Goal: Task Accomplishment & Management: Manage account settings

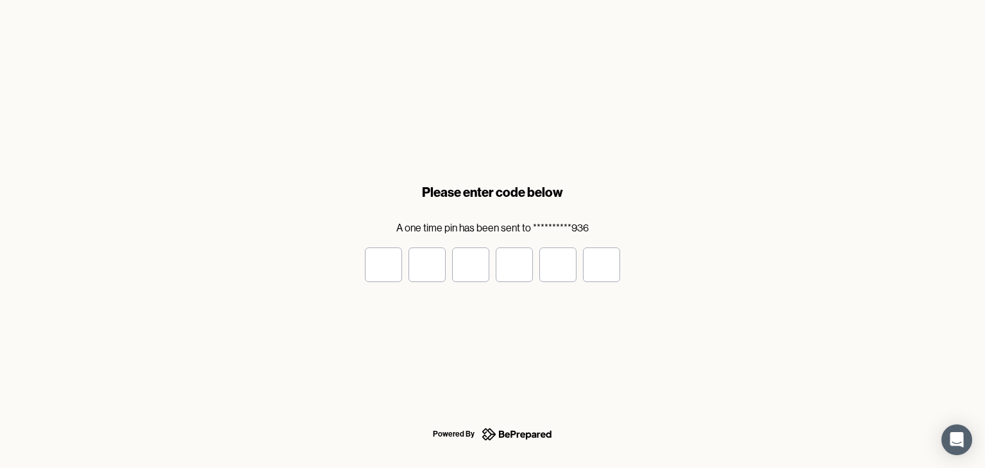
type input "*"
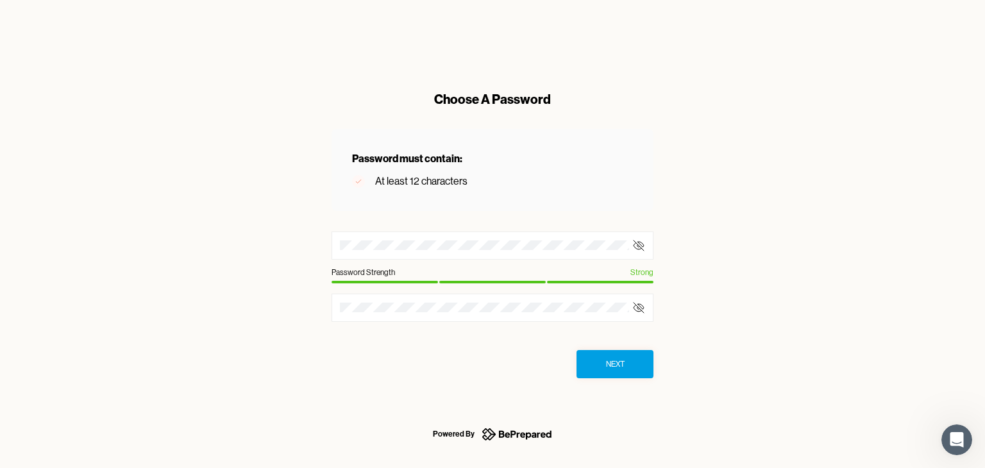
click at [272, 247] on div "Choose A Password Password must contain: At least 12 characters Password Streng…" at bounding box center [492, 234] width 985 height 468
drag, startPoint x: 407, startPoint y: 403, endPoint x: 394, endPoint y: 379, distance: 26.7
click at [407, 402] on div "Powered By" at bounding box center [492, 434] width 985 height 68
click at [372, 316] on div at bounding box center [493, 308] width 322 height 28
click at [377, 250] on div at bounding box center [493, 246] width 322 height 28
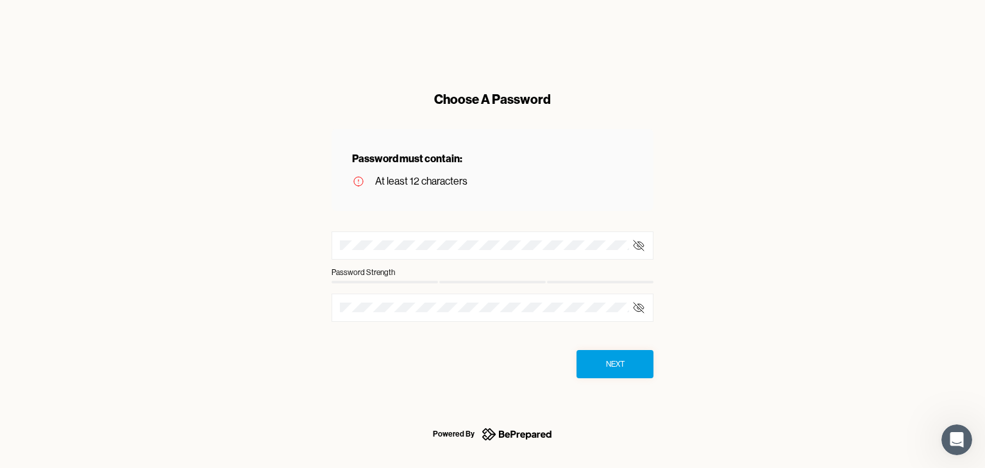
click at [377, 236] on div at bounding box center [493, 246] width 322 height 28
click at [450, 239] on div at bounding box center [493, 246] width 322 height 28
click at [479, 252] on div at bounding box center [493, 246] width 322 height 28
click at [638, 243] on icon at bounding box center [638, 245] width 13 height 13
click at [639, 306] on icon at bounding box center [638, 307] width 13 height 13
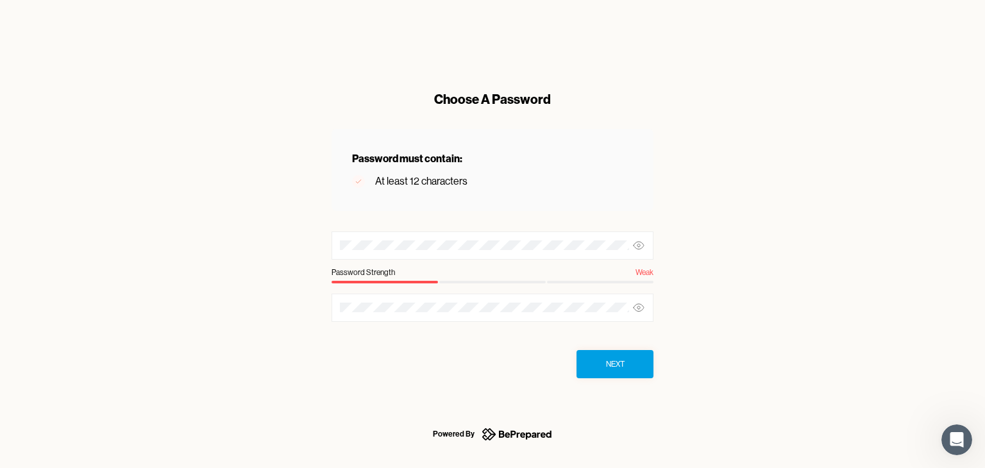
click at [322, 243] on div "Choose A Password Password must contain: At least 12 characters Password Streng…" at bounding box center [492, 234] width 363 height 329
click at [549, 258] on div at bounding box center [493, 246] width 322 height 28
click at [419, 240] on div at bounding box center [493, 246] width 322 height 28
drag, startPoint x: 419, startPoint y: 239, endPoint x: 335, endPoint y: 246, distance: 85.0
click at [318, 252] on div "Choose A Password Password must contain: At least 12 characters Password Streng…" at bounding box center [492, 234] width 363 height 329
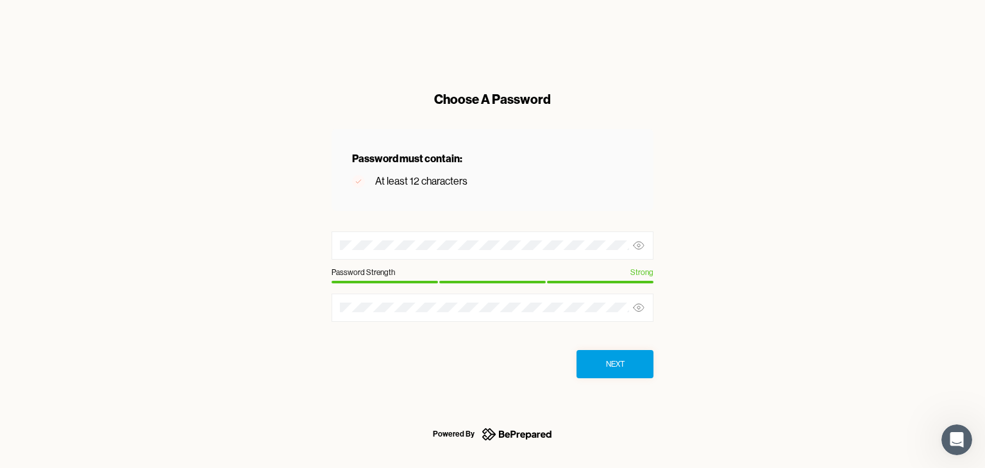
click at [642, 366] on button "Next" at bounding box center [615, 364] width 77 height 28
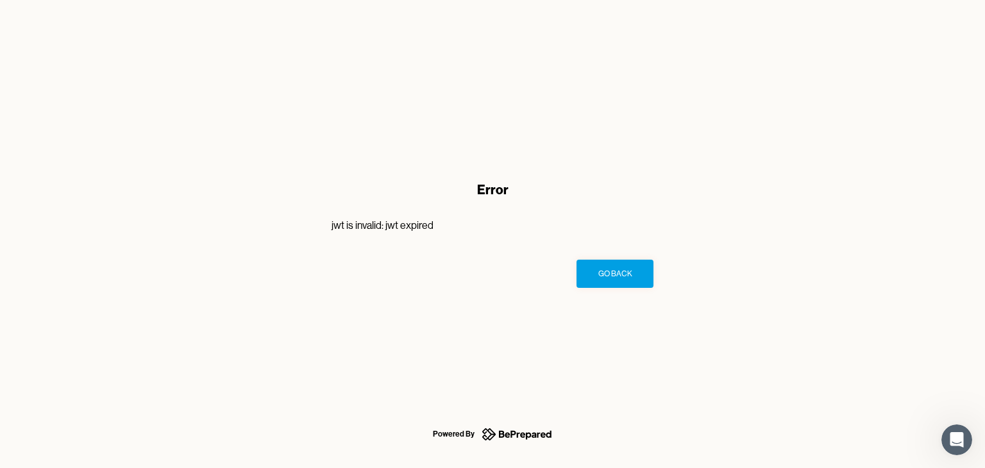
click at [612, 269] on div "Go Back" at bounding box center [615, 273] width 34 height 13
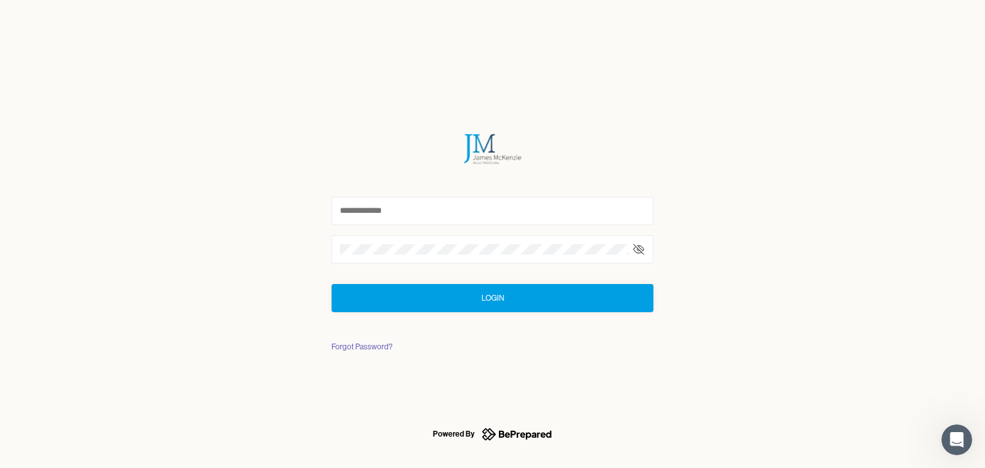
click at [634, 250] on icon at bounding box center [639, 250] width 10 height 8
click at [385, 216] on input "text" at bounding box center [493, 211] width 322 height 28
type input "**********"
click at [466, 296] on button "Login" at bounding box center [493, 298] width 322 height 28
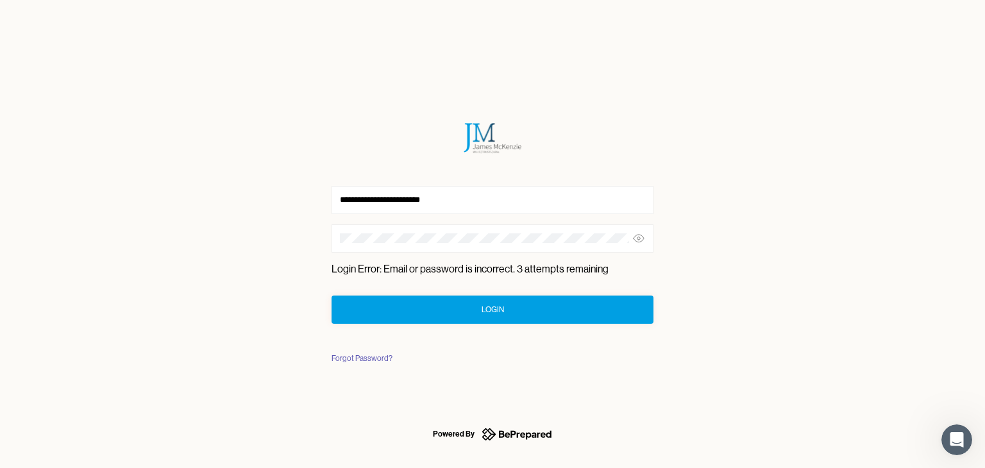
click at [469, 306] on button "Login" at bounding box center [493, 310] width 322 height 28
click at [384, 357] on div "Forgot Password?" at bounding box center [362, 358] width 61 height 13
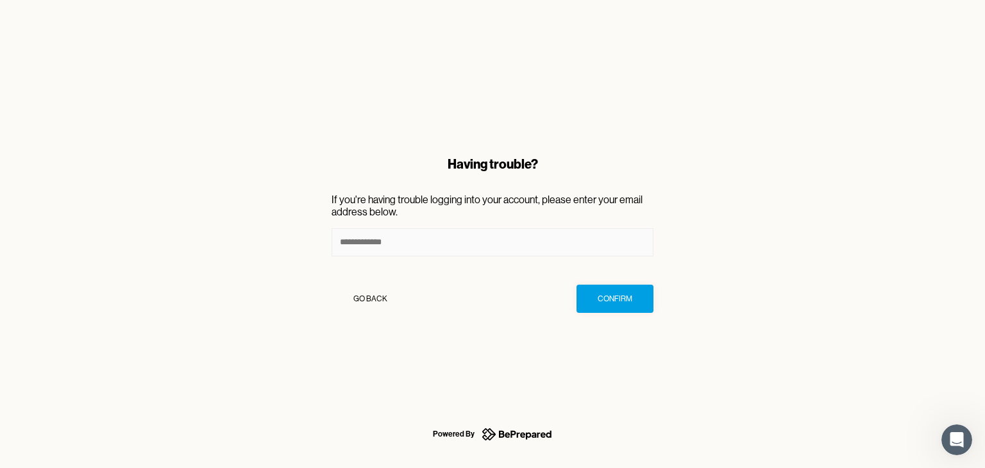
click at [439, 241] on input at bounding box center [493, 242] width 322 height 28
type input "**********"
click at [600, 300] on div "Confirm" at bounding box center [615, 298] width 35 height 13
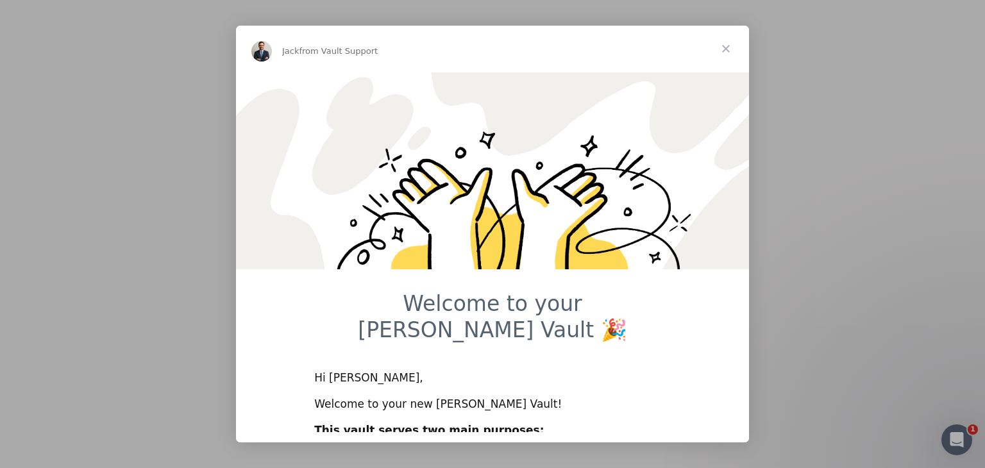
click at [721, 49] on span "Close" at bounding box center [726, 49] width 46 height 46
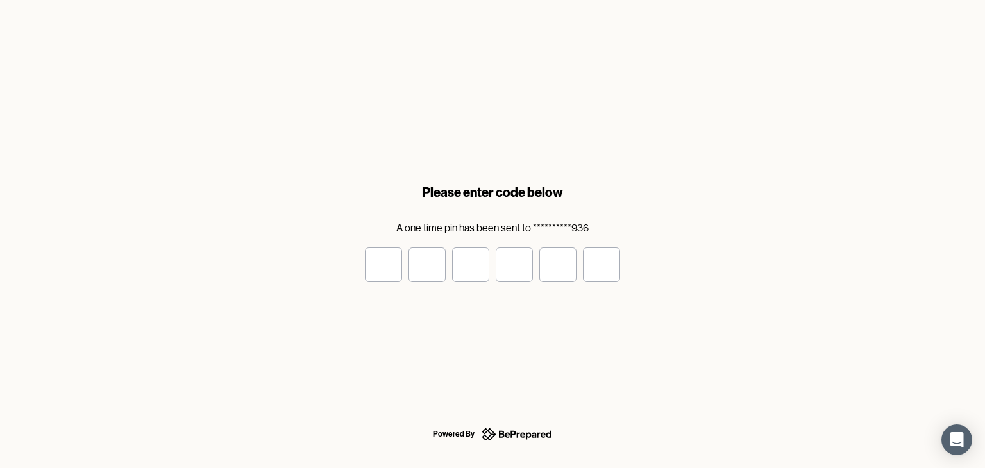
type input "*"
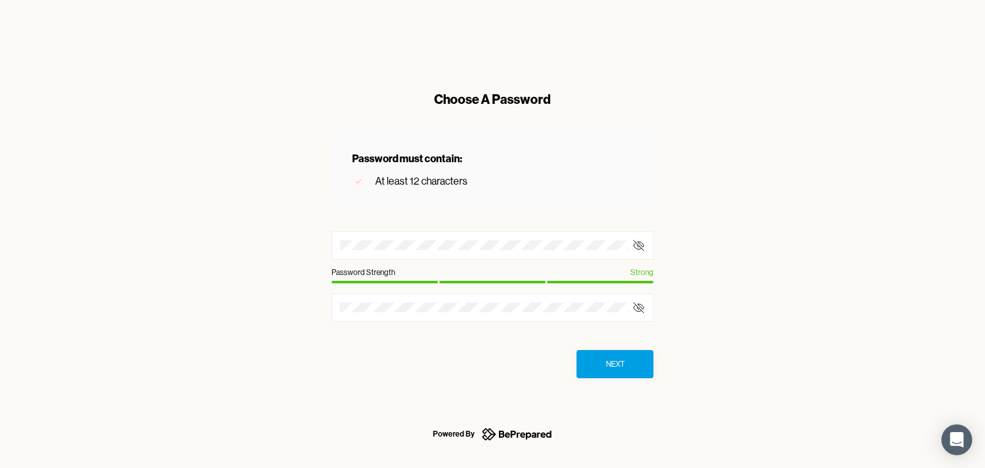
click at [641, 241] on icon at bounding box center [638, 245] width 13 height 13
click at [636, 309] on icon at bounding box center [638, 307] width 13 height 13
click at [621, 367] on div "Next" at bounding box center [615, 364] width 19 height 13
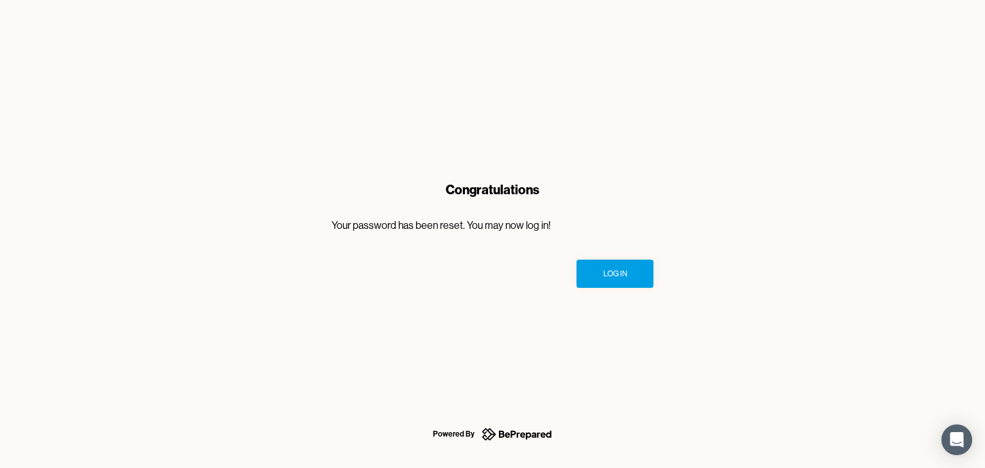
click at [613, 275] on div "Log In" at bounding box center [616, 273] width 24 height 13
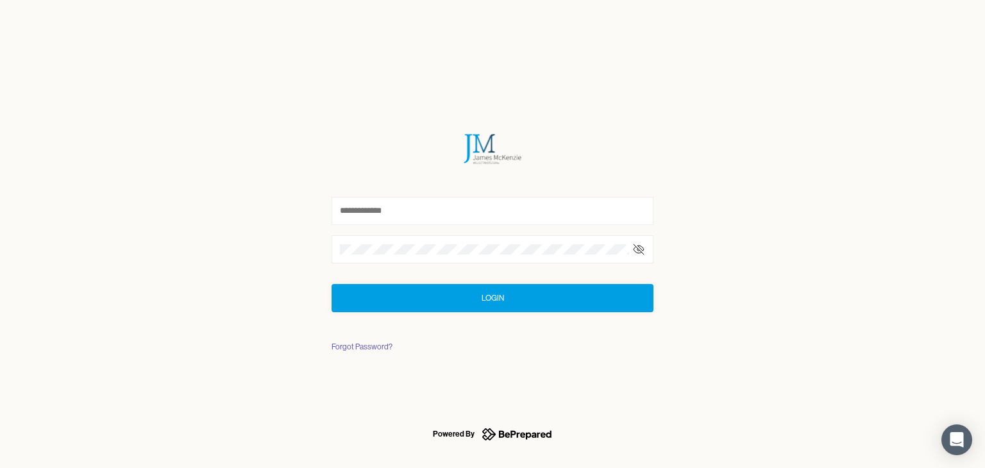
click at [634, 251] on icon at bounding box center [639, 250] width 10 height 8
click at [406, 207] on input "text" at bounding box center [493, 211] width 322 height 28
type input "**********"
click at [472, 301] on button "Login" at bounding box center [493, 298] width 322 height 28
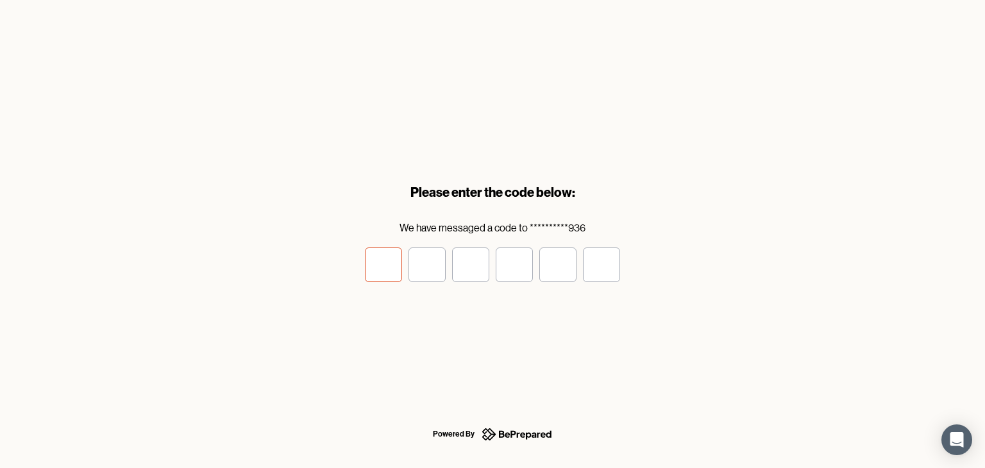
type input "*"
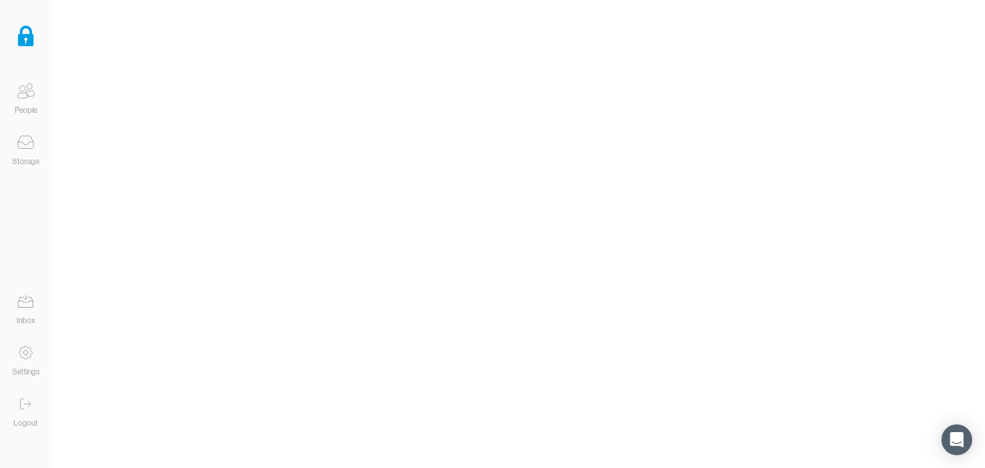
click at [24, 146] on icon at bounding box center [26, 143] width 26 height 26
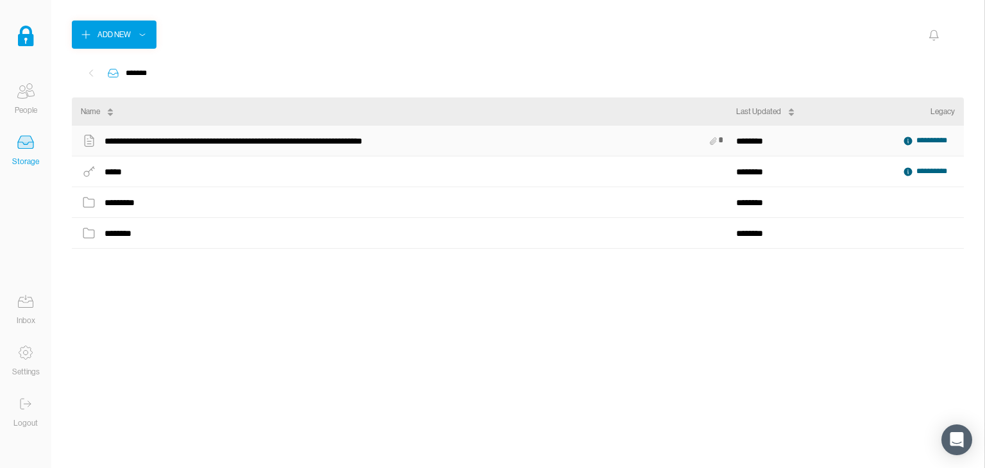
click at [906, 137] on icon at bounding box center [908, 141] width 8 height 8
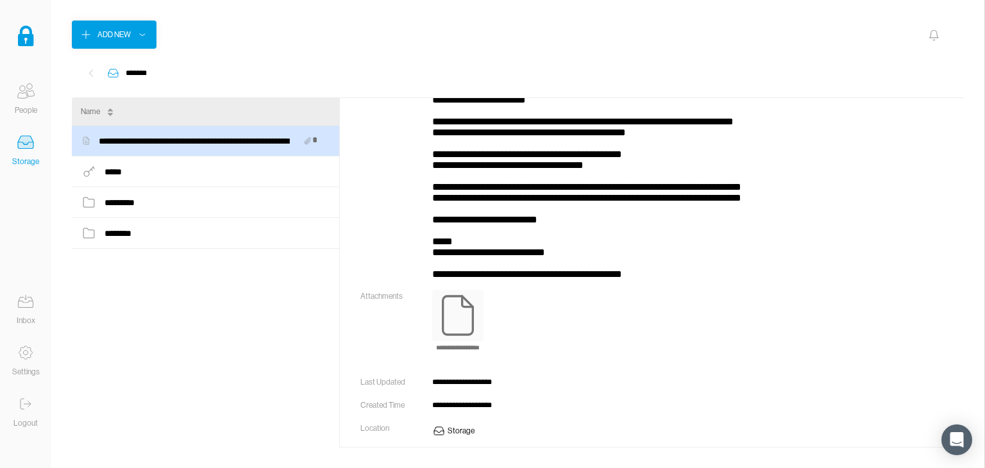
scroll to position [321, 0]
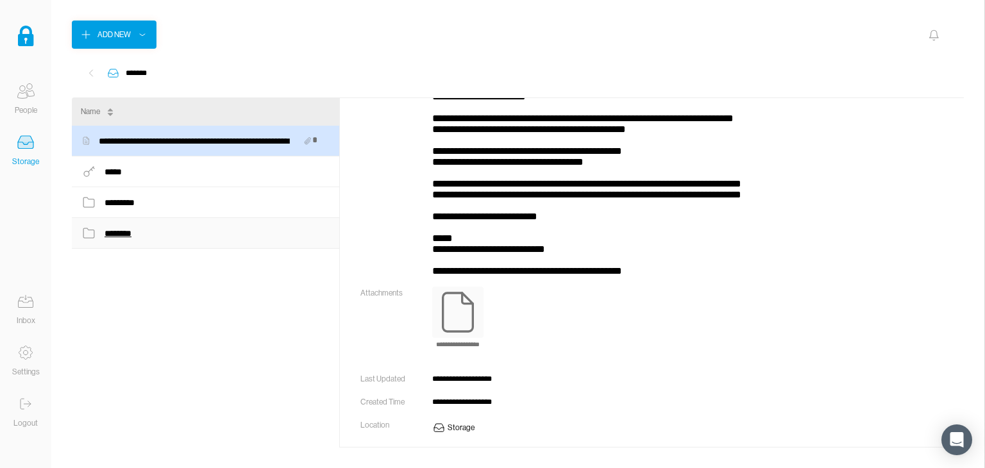
click at [135, 226] on div "********" at bounding box center [120, 233] width 31 height 17
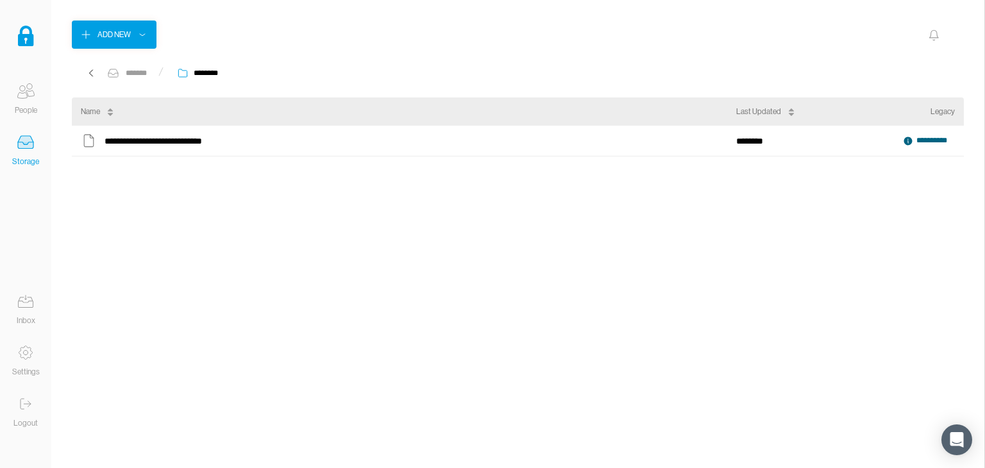
click at [35, 105] on div "People" at bounding box center [26, 110] width 22 height 13
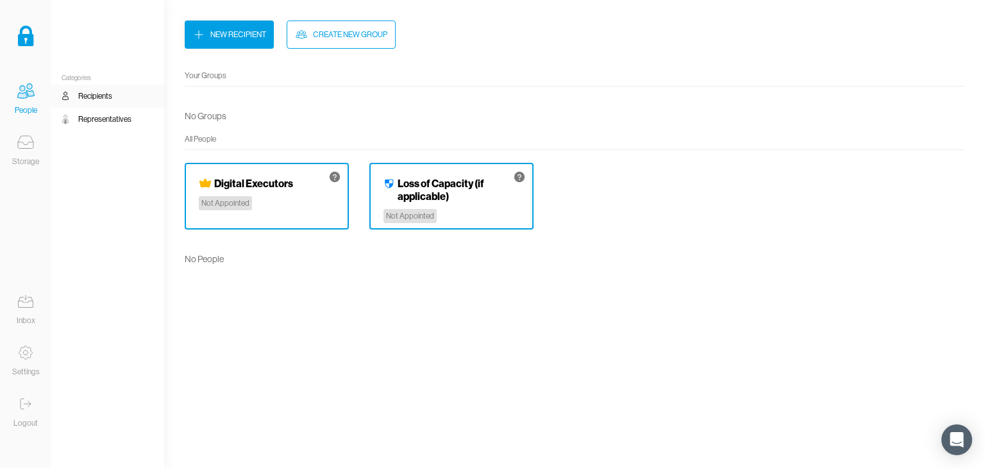
click at [97, 119] on div "Representatives" at bounding box center [104, 119] width 53 height 13
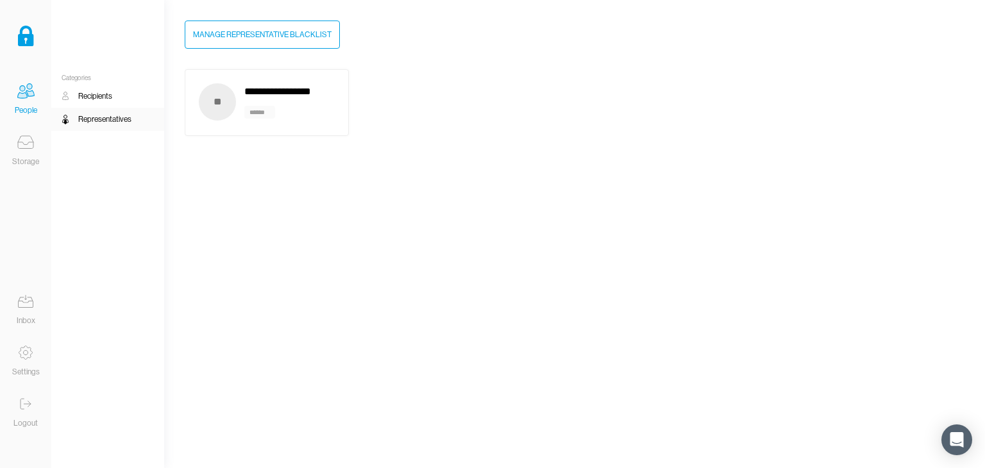
click at [21, 158] on div "Storage" at bounding box center [25, 161] width 27 height 13
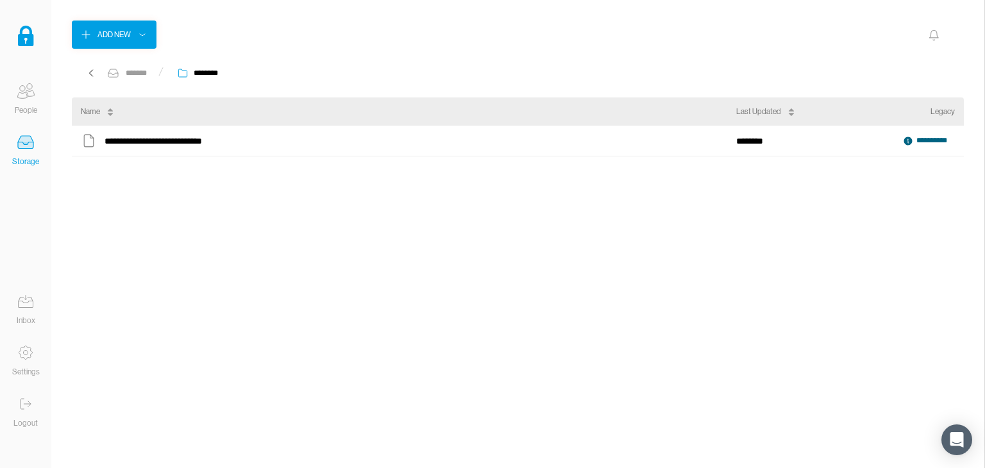
click at [26, 100] on icon at bounding box center [26, 91] width 26 height 26
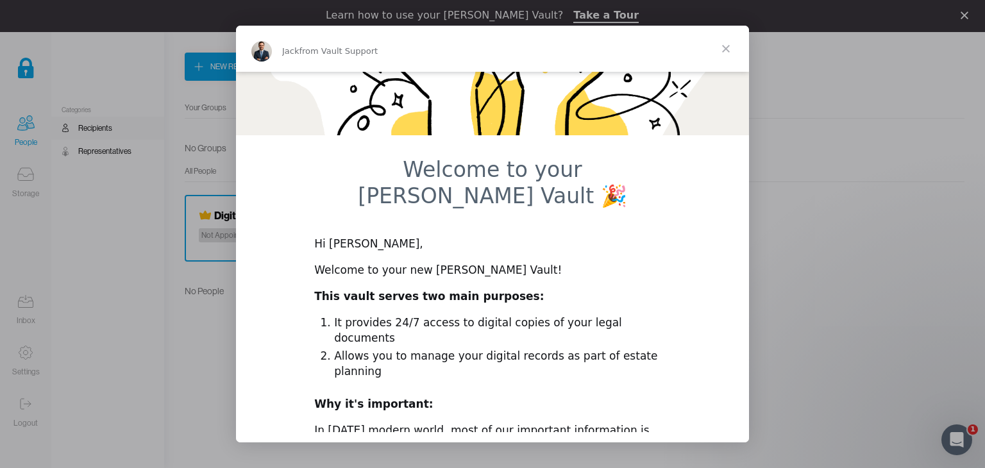
scroll to position [130, 0]
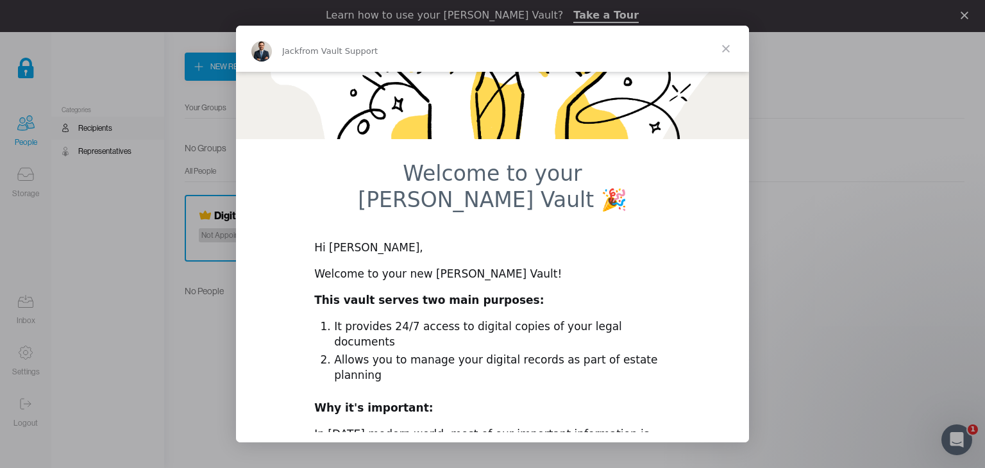
click at [723, 47] on span "Close" at bounding box center [726, 49] width 46 height 46
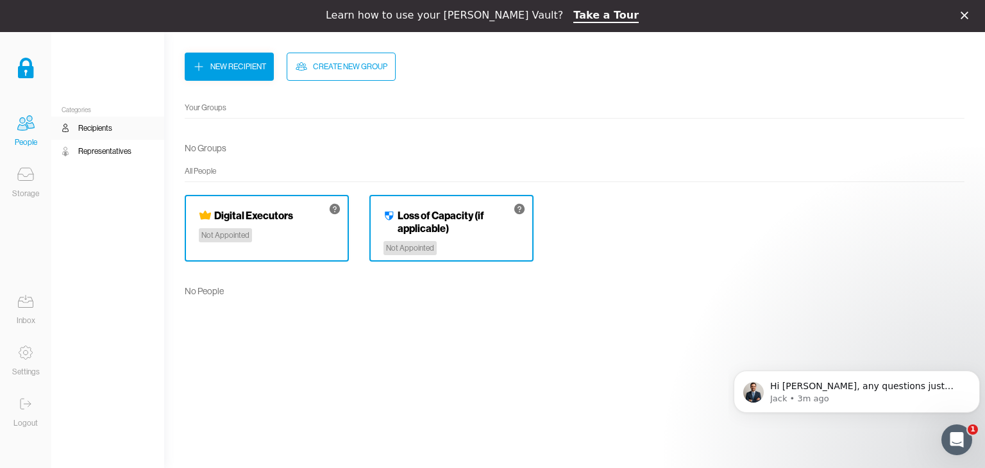
scroll to position [0, 0]
click at [952, 432] on icon "Open Intercom Messenger" at bounding box center [955, 438] width 21 height 21
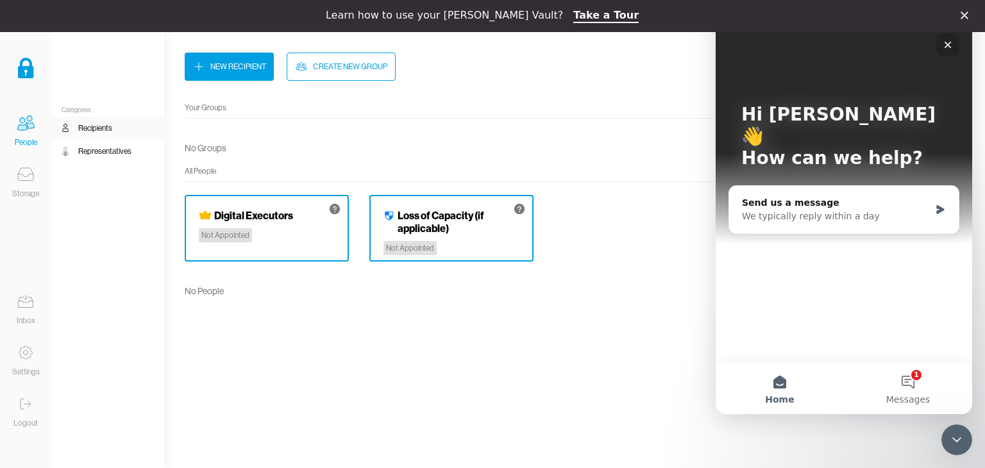
click at [954, 40] on div "Close" at bounding box center [947, 44] width 23 height 23
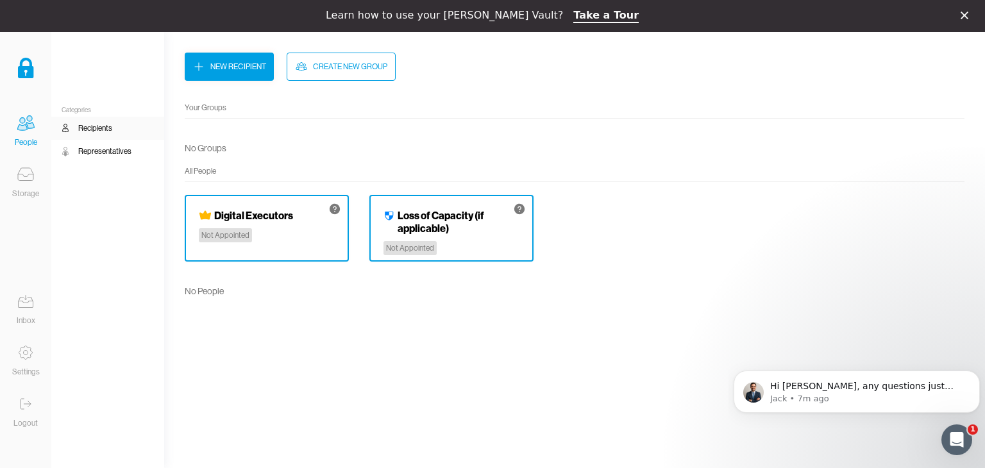
click at [92, 151] on div "Representatives" at bounding box center [104, 151] width 53 height 13
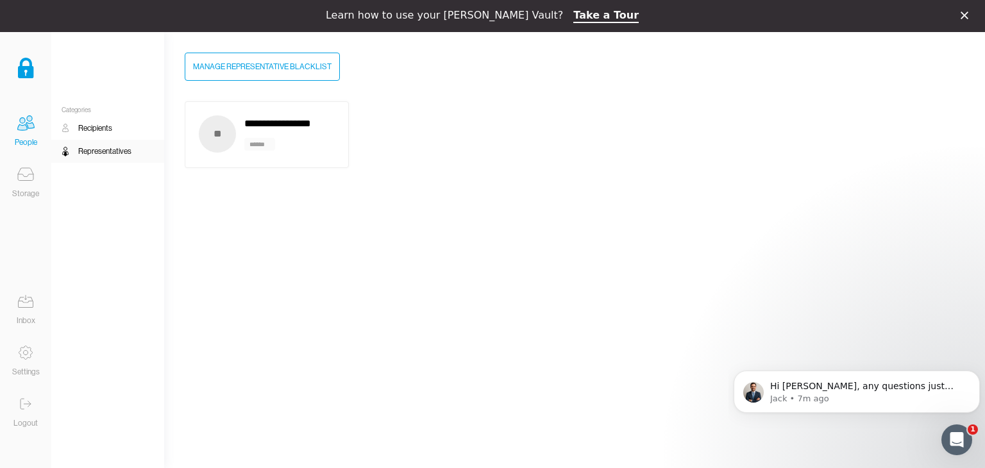
click at [92, 128] on div "Recipients" at bounding box center [95, 128] width 34 height 13
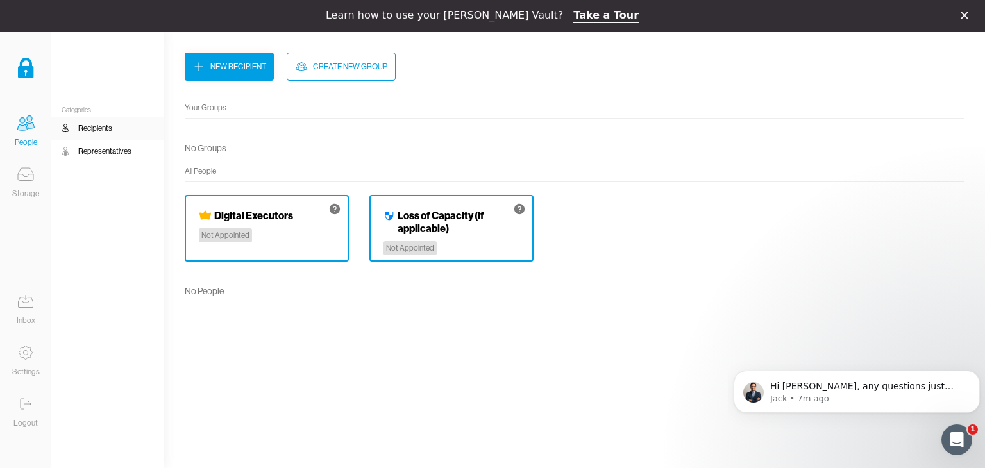
click at [33, 128] on icon at bounding box center [30, 126] width 8 height 6
click at [26, 303] on icon at bounding box center [26, 302] width 26 height 26
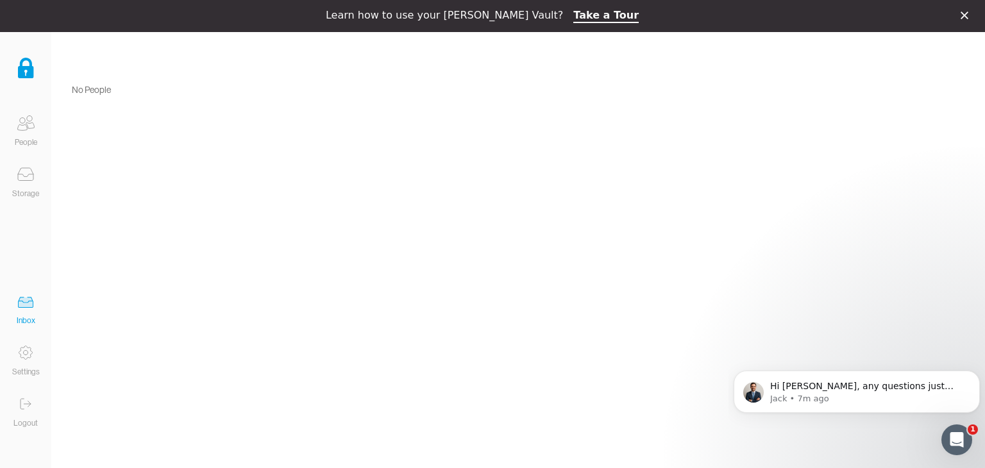
click at [19, 194] on div "Storage" at bounding box center [25, 193] width 27 height 13
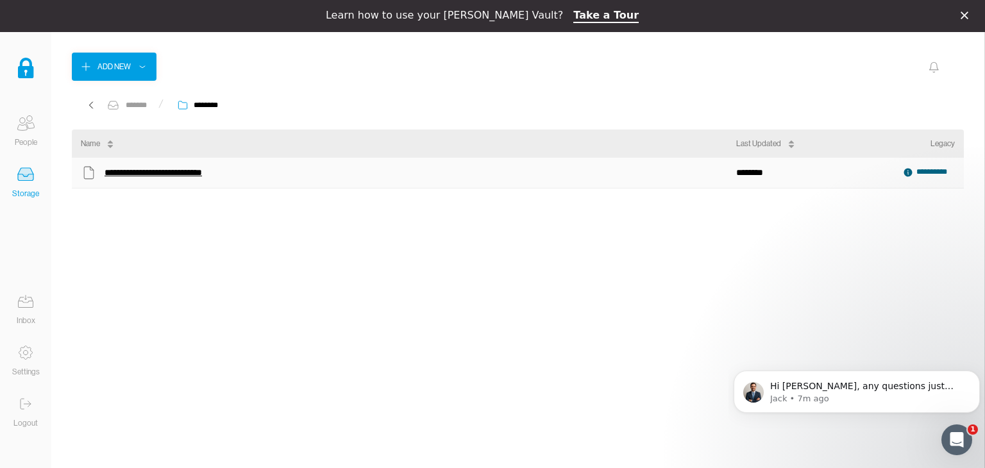
click at [149, 176] on div "**********" at bounding box center [159, 172] width 108 height 17
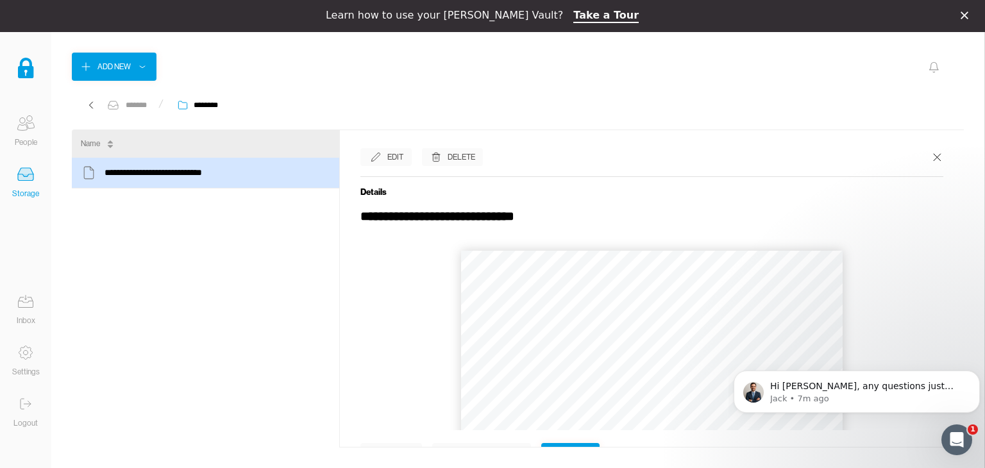
drag, startPoint x: 468, startPoint y: 215, endPoint x: 478, endPoint y: 218, distance: 11.4
click at [468, 214] on div "**********" at bounding box center [646, 216] width 573 height 18
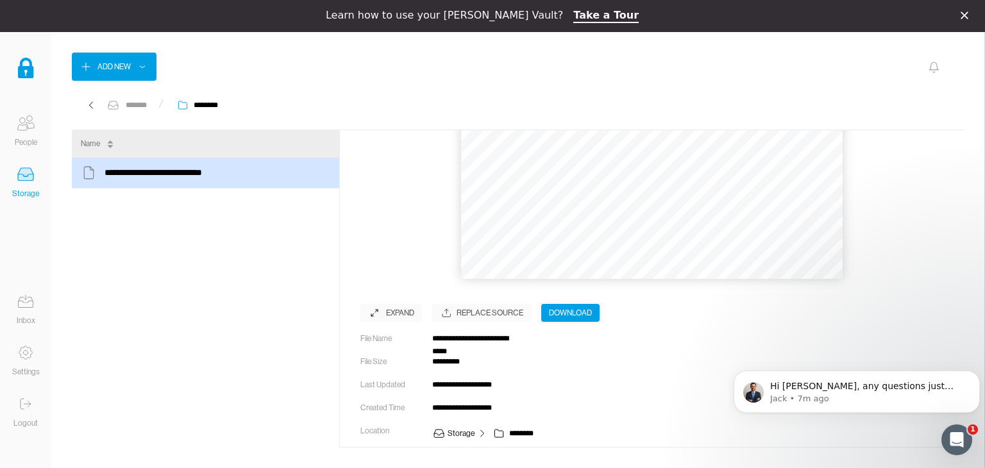
scroll to position [75, 0]
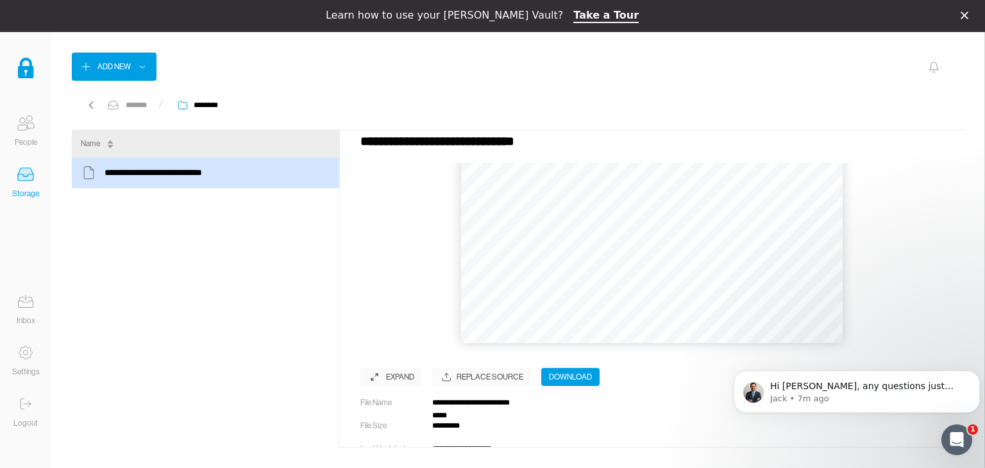
click at [584, 378] on div "Download" at bounding box center [570, 377] width 43 height 13
